Goal: Find specific page/section: Find specific page/section

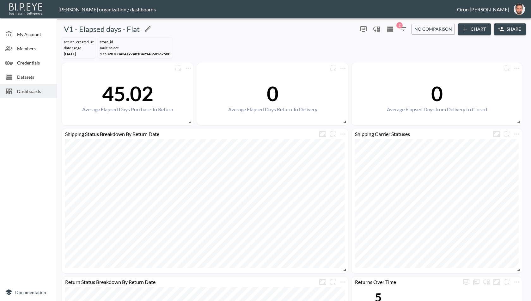
click at [317, 33] on div "V1 - Elapsed days - Flat" at bounding box center [207, 29] width 296 height 10
click at [189, 66] on icon "more" at bounding box center [188, 68] width 8 height 8
click at [190, 83] on li "Edit" at bounding box center [187, 79] width 49 height 11
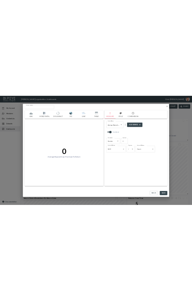
scroll to position [0, 33]
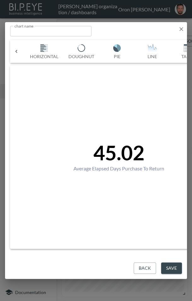
click at [181, 29] on icon "button" at bounding box center [181, 29] width 6 height 6
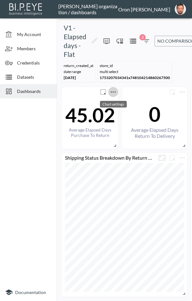
click at [117, 91] on icon "more" at bounding box center [114, 92] width 8 height 8
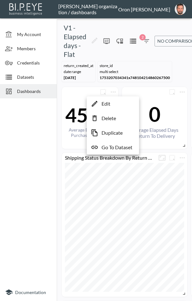
click at [117, 102] on li "Edit" at bounding box center [112, 103] width 49 height 11
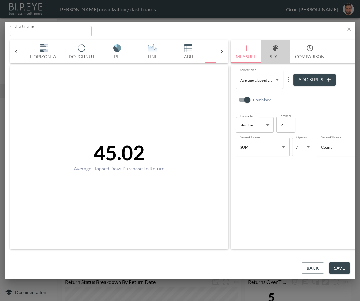
drag, startPoint x: 277, startPoint y: 56, endPoint x: 295, endPoint y: 54, distance: 18.1
click at [278, 56] on button "Style" at bounding box center [275, 51] width 28 height 23
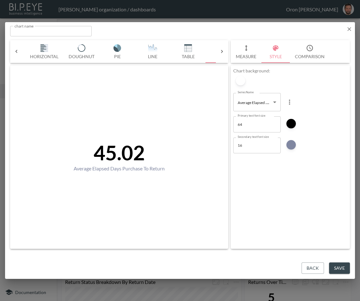
drag, startPoint x: 310, startPoint y: 52, endPoint x: 299, endPoint y: 51, distance: 11.4
click at [310, 52] on button "Comparison" at bounding box center [310, 51] width 40 height 23
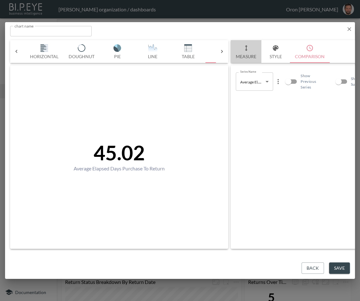
click at [251, 50] on button "Measure" at bounding box center [246, 51] width 31 height 23
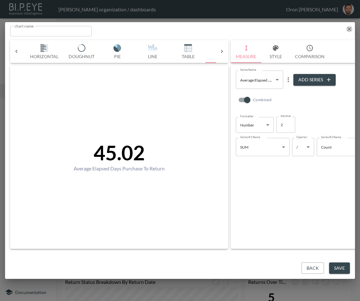
click at [347, 30] on icon "button" at bounding box center [349, 29] width 6 height 6
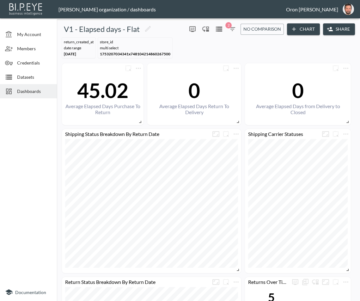
click at [47, 92] on span "Dashboards" at bounding box center [34, 91] width 35 height 7
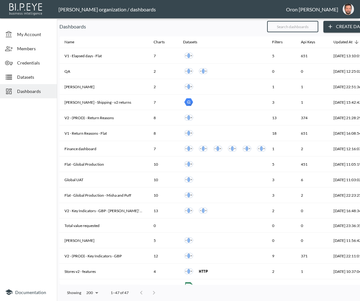
click at [310, 25] on input "text" at bounding box center [292, 27] width 51 height 16
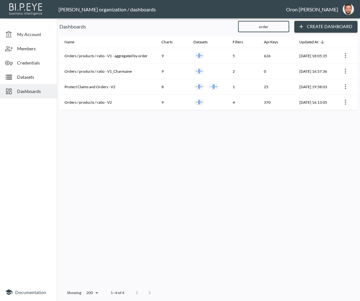
type input "order"
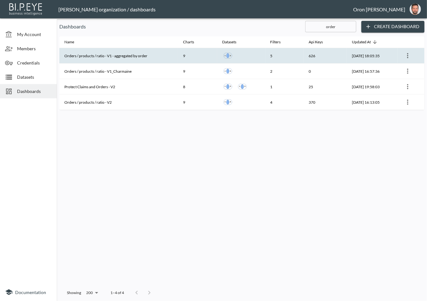
click at [128, 57] on th "Orders / products / ratio - V1 - aggregated by order" at bounding box center [118, 55] width 119 height 15
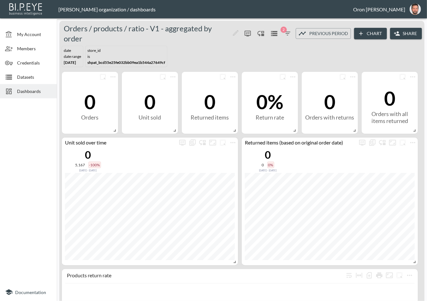
click at [290, 32] on icon "button" at bounding box center [288, 34] width 8 height 8
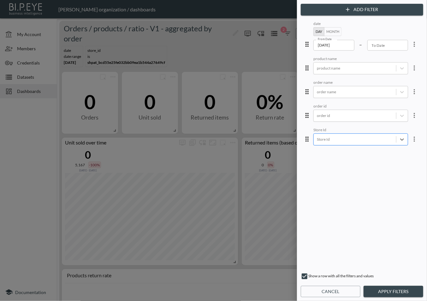
click at [361, 139] on div at bounding box center [355, 139] width 76 height 6
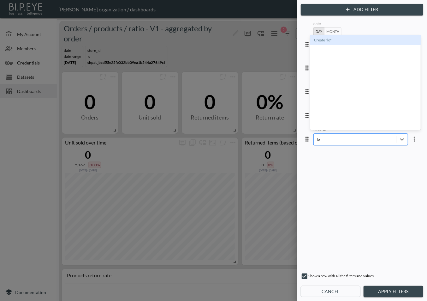
type input "l"
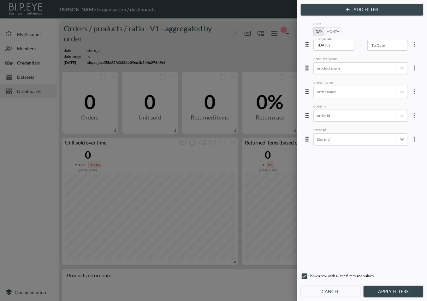
click at [413, 137] on icon "more" at bounding box center [415, 139] width 8 height 8
click at [406, 149] on li "Edit" at bounding box center [392, 152] width 57 height 11
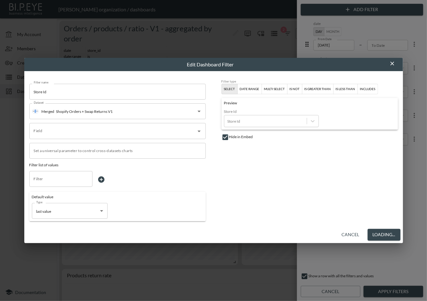
type input "store_id"
drag, startPoint x: 366, startPoint y: 233, endPoint x: 358, endPoint y: 210, distance: 24.4
click at [364, 230] on button "Cancel" at bounding box center [363, 235] width 23 height 12
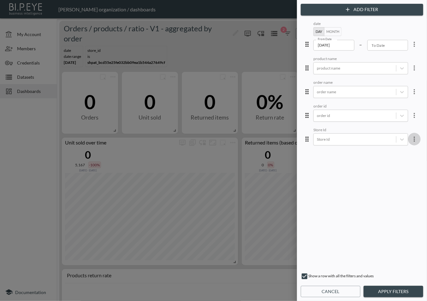
click at [411, 140] on icon "more" at bounding box center [415, 139] width 8 height 8
click at [403, 149] on li "Edit" at bounding box center [392, 152] width 57 height 11
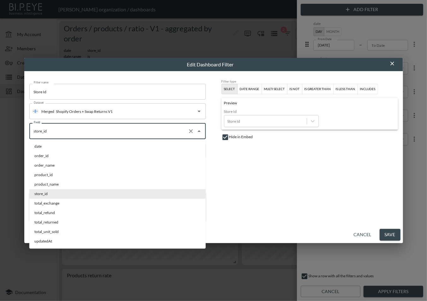
click at [109, 132] on input "store_id" at bounding box center [108, 131] width 153 height 10
click at [324, 191] on div "Filter type Select date range multi select is not is greater than is less than …" at bounding box center [310, 150] width 177 height 142
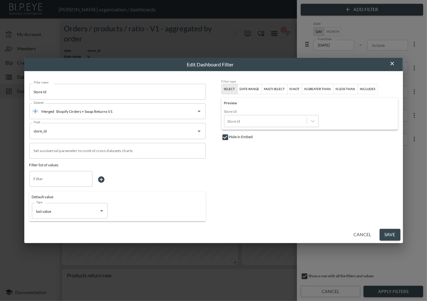
click at [397, 63] on h2 "Edit Dashboard Filter" at bounding box center [213, 64] width 379 height 13
click at [395, 63] on icon "button" at bounding box center [392, 63] width 6 height 6
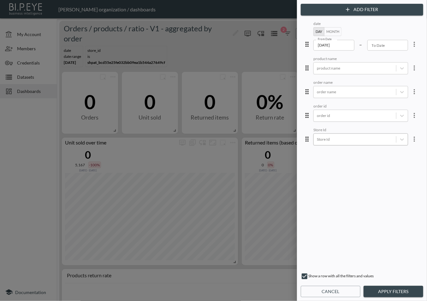
click at [334, 136] on div at bounding box center [355, 139] width 76 height 6
click at [379, 290] on button "Apply Filters" at bounding box center [394, 292] width 60 height 12
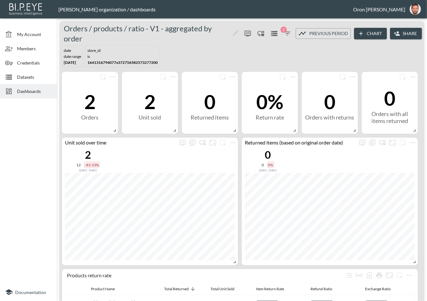
click at [289, 33] on icon "button" at bounding box center [288, 34] width 6 height 4
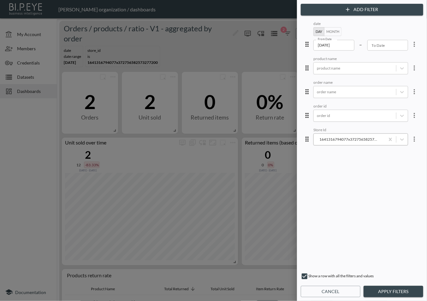
click at [368, 139] on div "1641316794077x372756582573277200" at bounding box center [349, 139] width 65 height 6
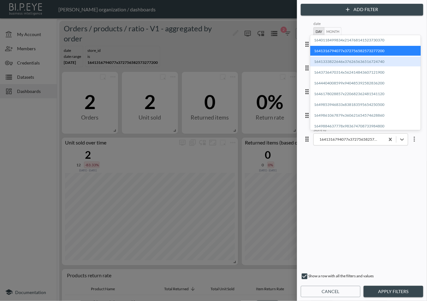
click at [336, 60] on div "1641333822646x376265636516724740" at bounding box center [366, 62] width 111 height 10
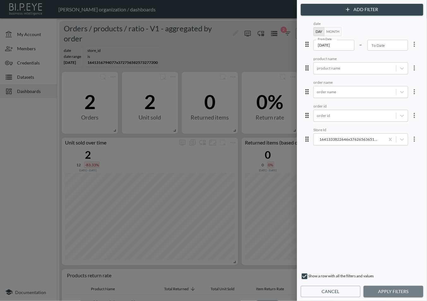
drag, startPoint x: 382, startPoint y: 293, endPoint x: 352, endPoint y: 209, distance: 89.4
click at [382, 290] on button "Apply Filters" at bounding box center [394, 292] width 60 height 12
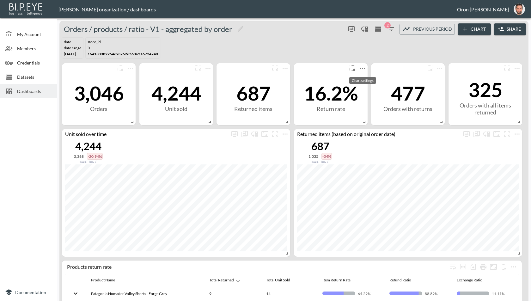
click at [364, 71] on icon "more" at bounding box center [363, 68] width 8 height 8
click at [363, 78] on li "Edit" at bounding box center [361, 79] width 49 height 11
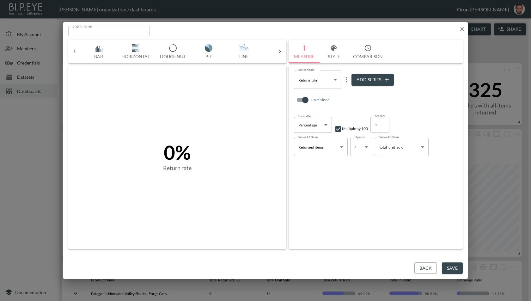
scroll to position [0, 33]
drag, startPoint x: 462, startPoint y: 28, endPoint x: 309, endPoint y: 36, distance: 152.8
click at [461, 28] on icon "button" at bounding box center [462, 29] width 6 height 6
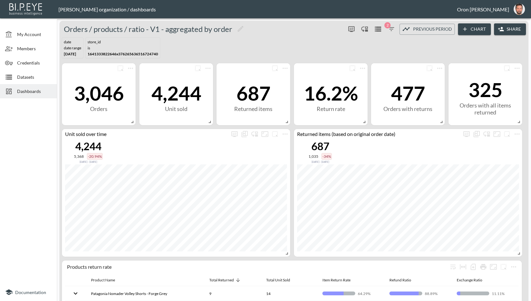
drag, startPoint x: 39, startPoint y: 75, endPoint x: 42, endPoint y: 45, distance: 29.5
click at [39, 75] on span "Datasets" at bounding box center [34, 77] width 35 height 7
